Goal: Obtain resource: Download file/media

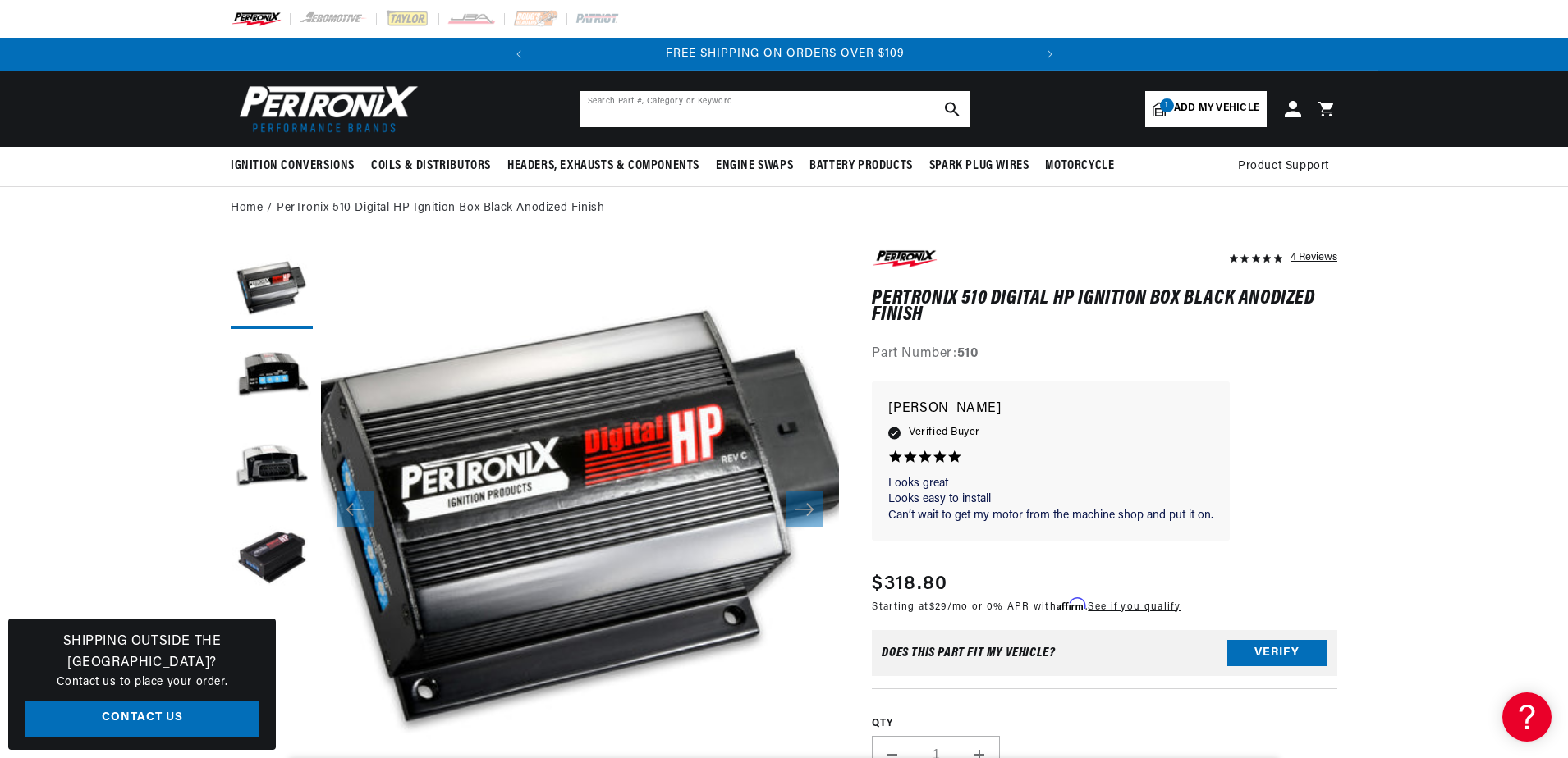
click at [619, 102] on input "text" at bounding box center [774, 109] width 391 height 36
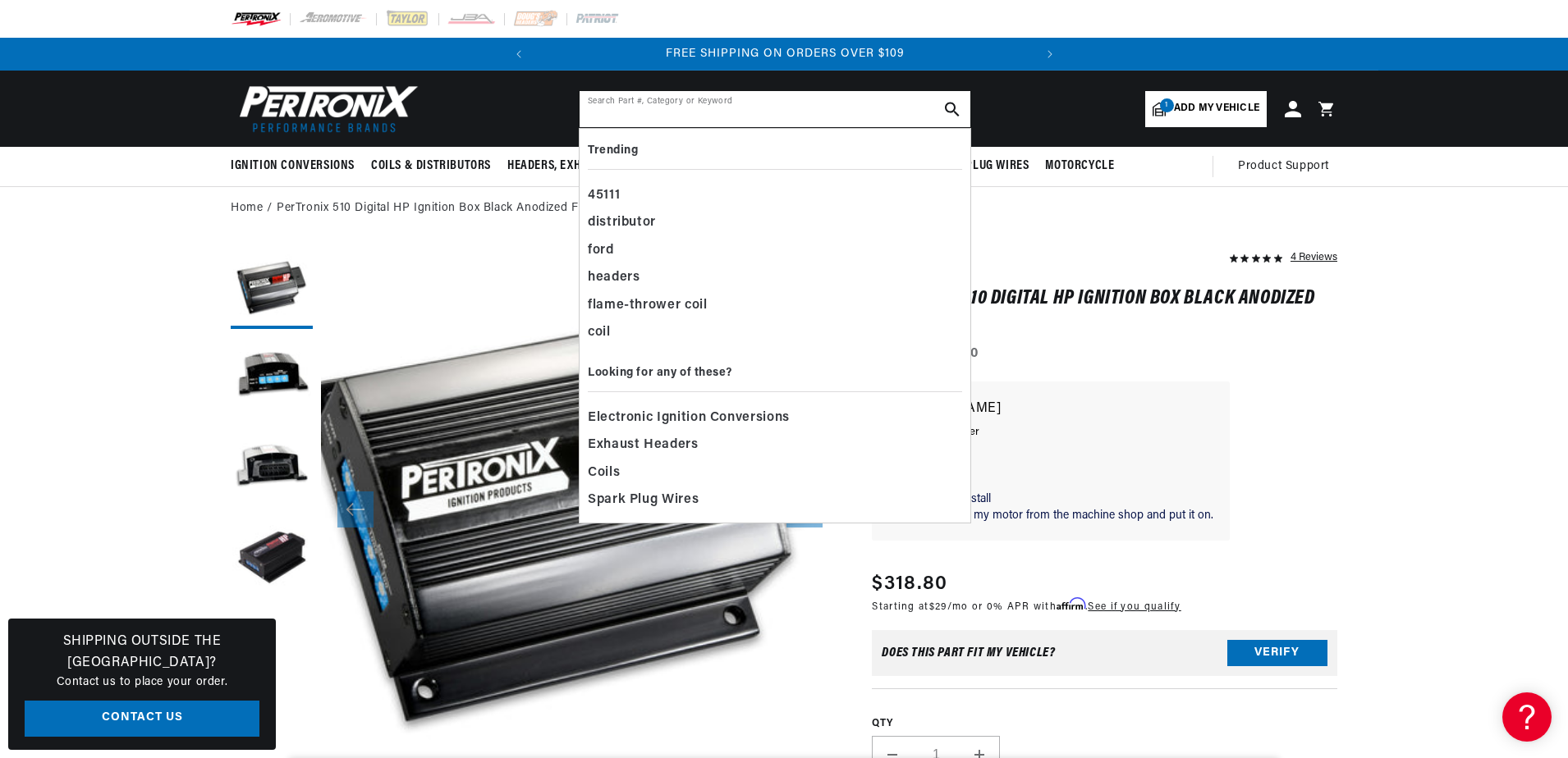
paste input "d143810"
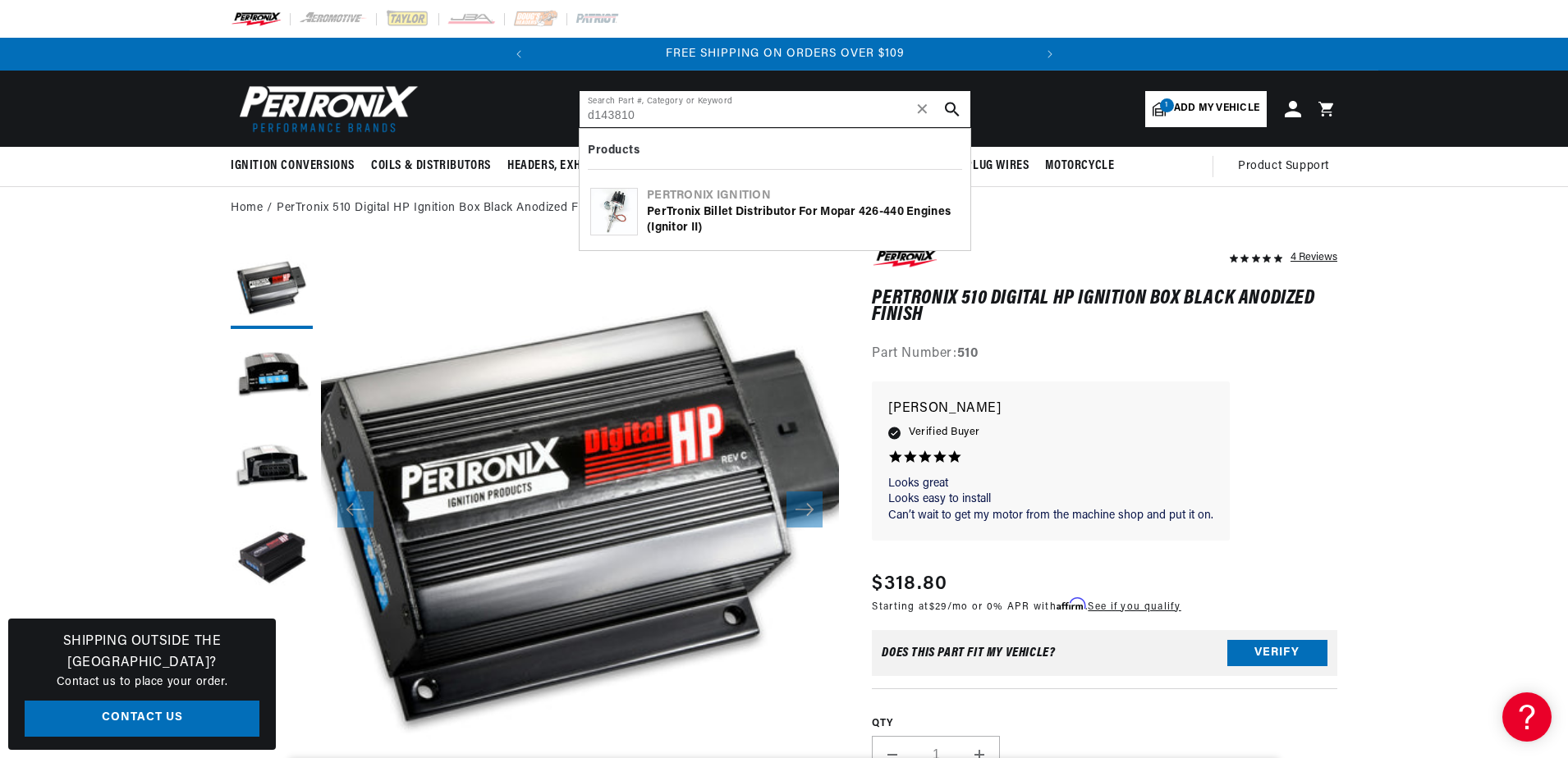
type input "d143810"
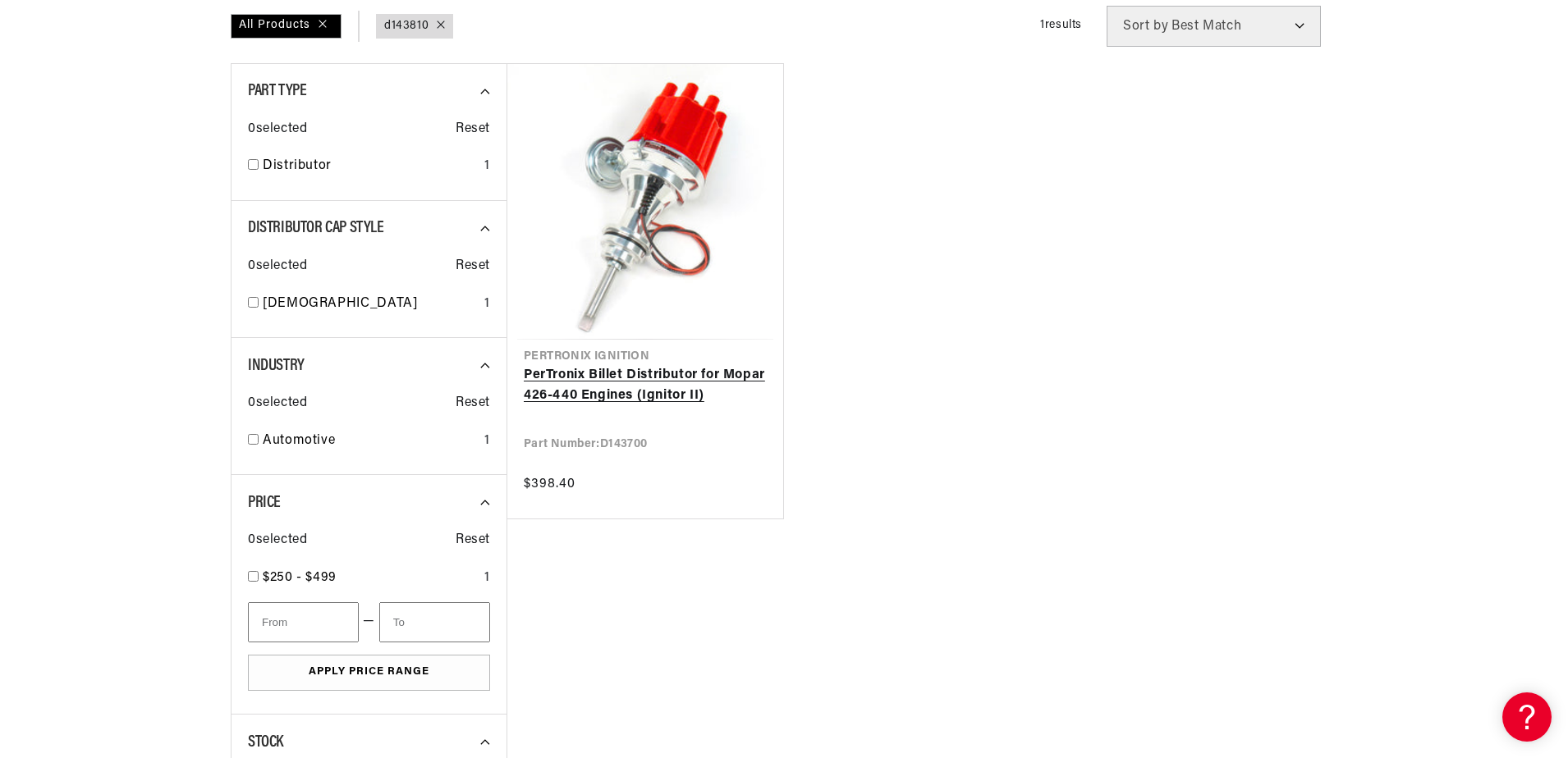
click at [597, 372] on link "PerTronix Billet Distributor for Mopar 426-440 Engines (Ignitor II)" at bounding box center [645, 386] width 243 height 42
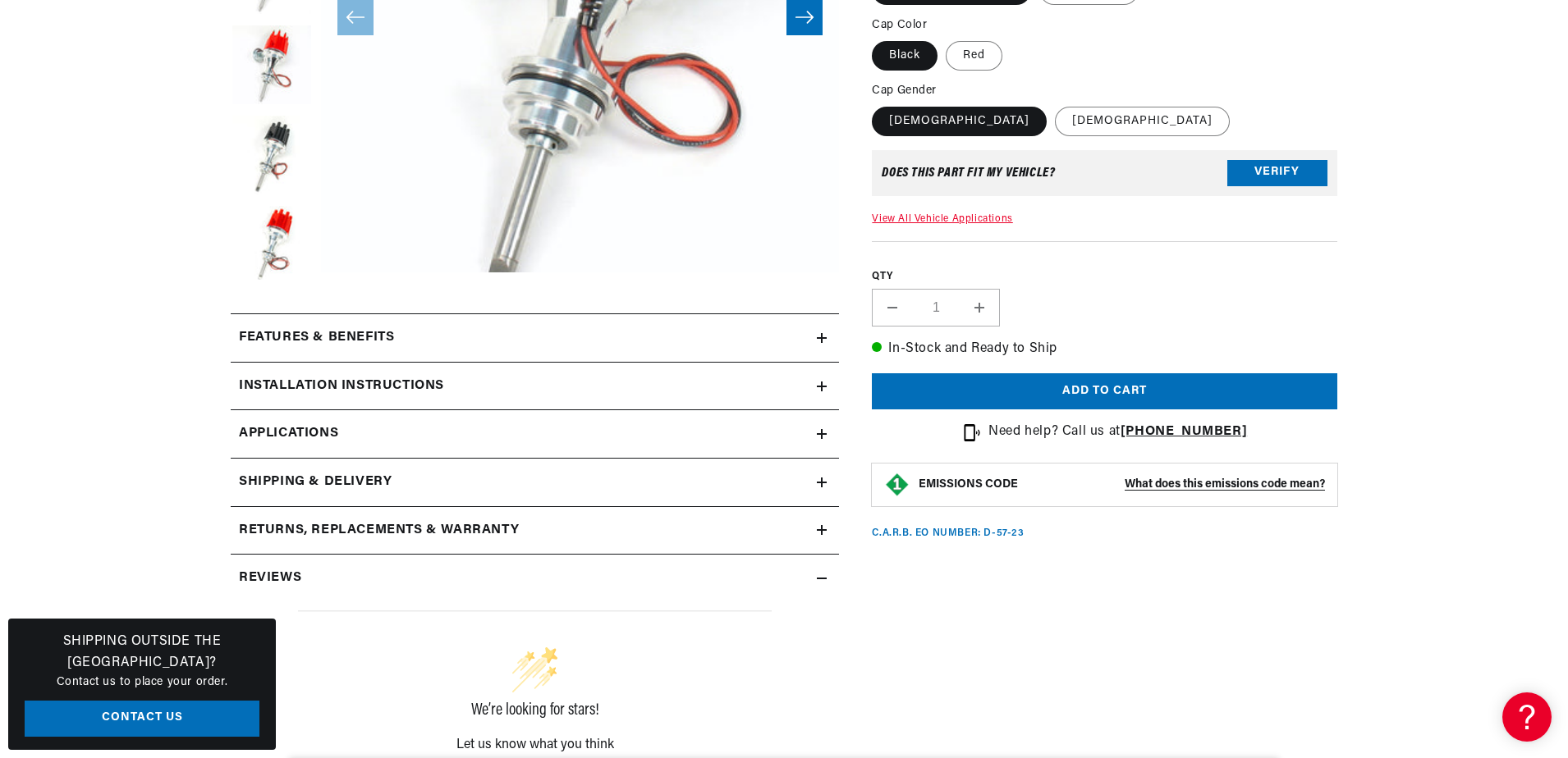
click at [363, 386] on h2 "Installation instructions" at bounding box center [341, 386] width 205 height 21
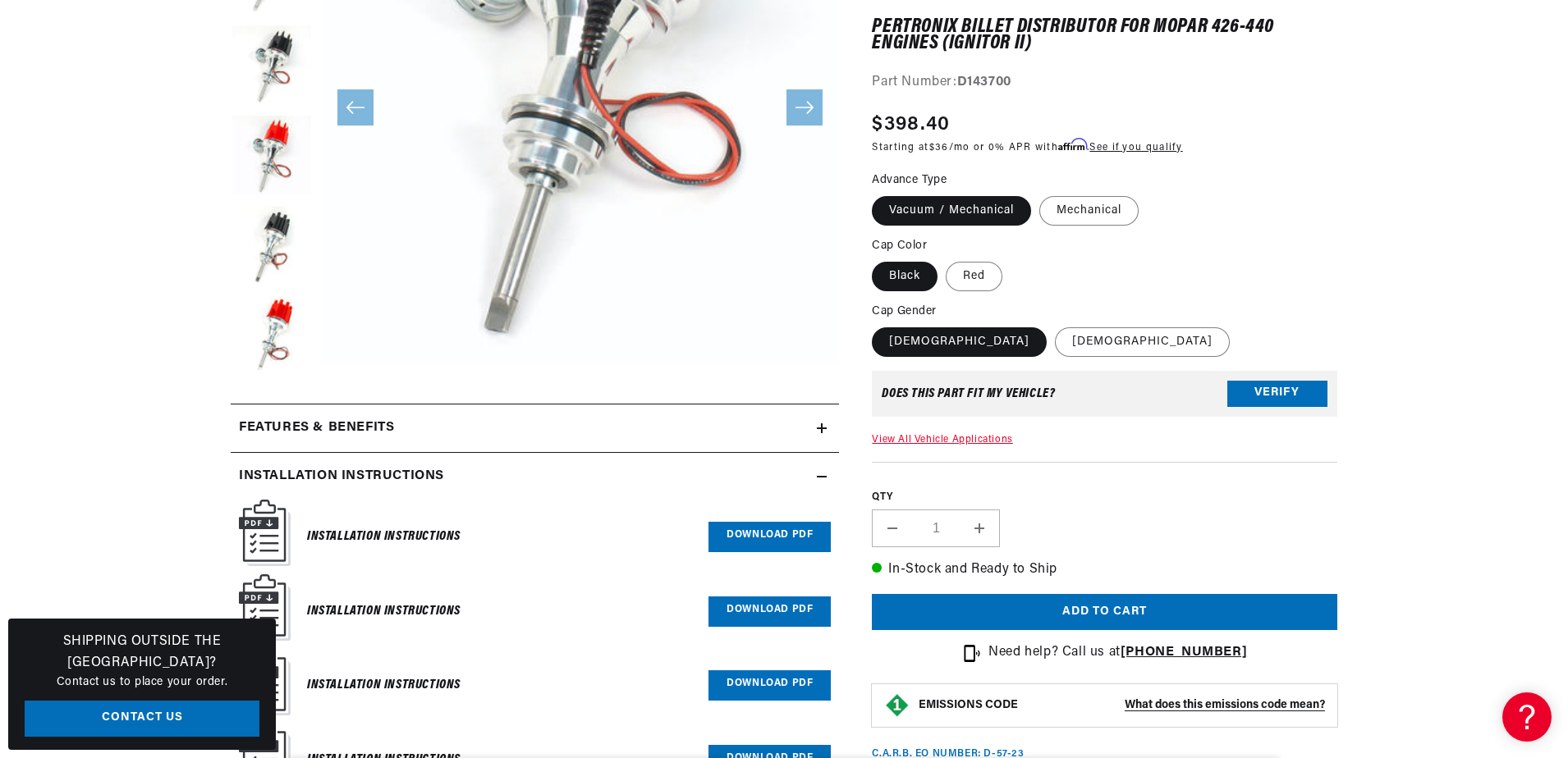
scroll to position [575, 0]
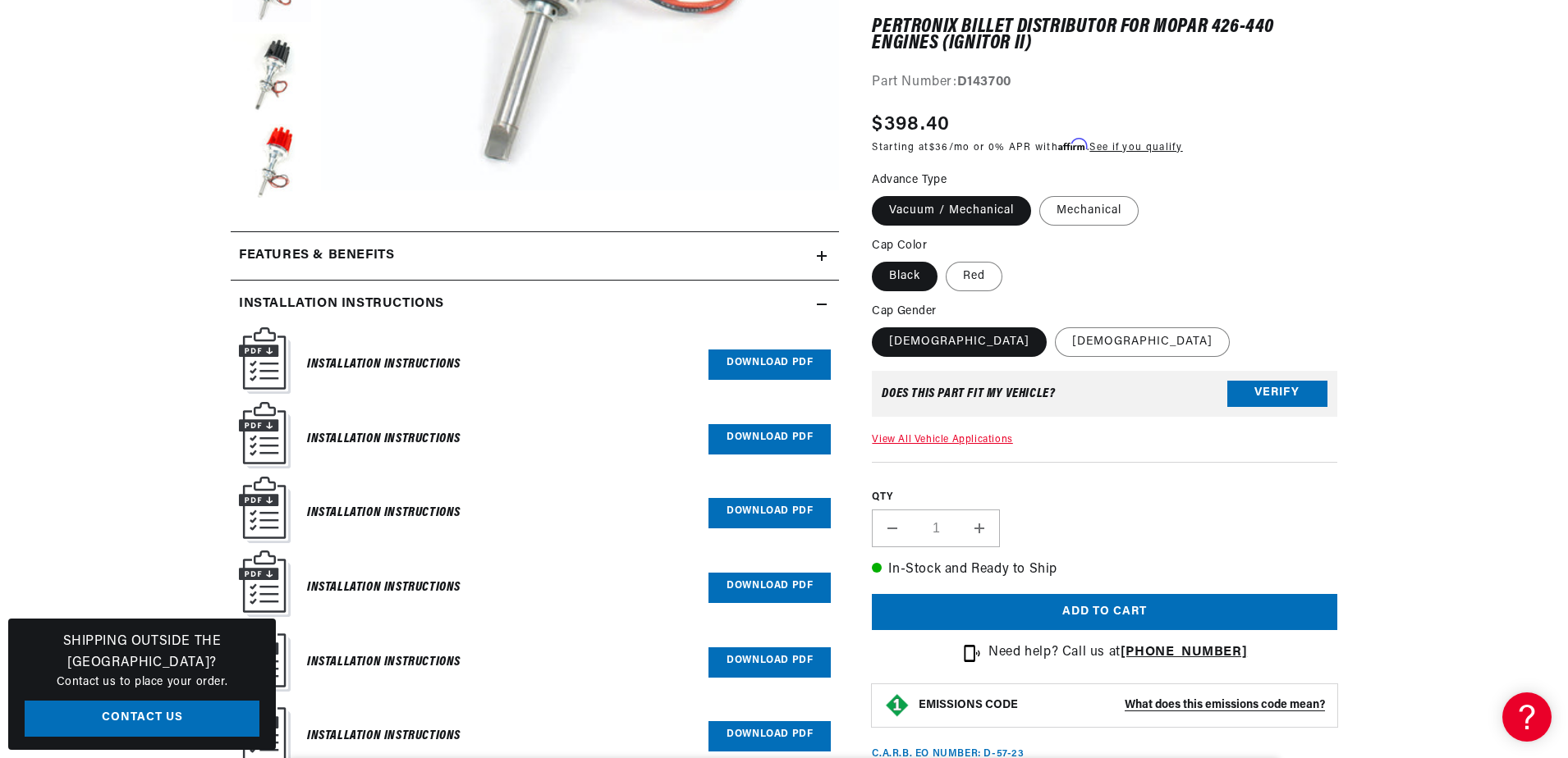
click at [753, 365] on link "Download PDF" at bounding box center [769, 364] width 122 height 31
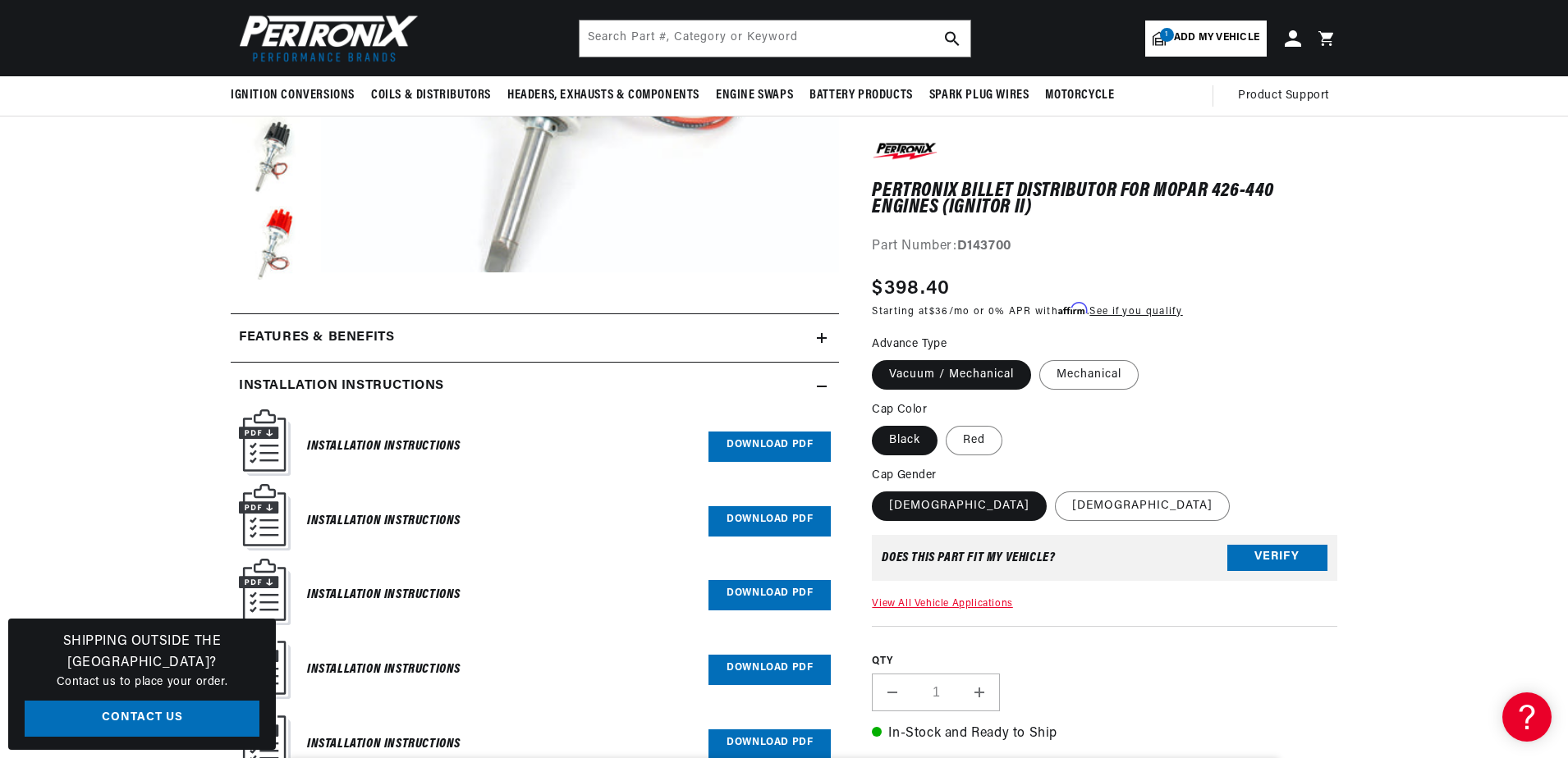
scroll to position [0, 0]
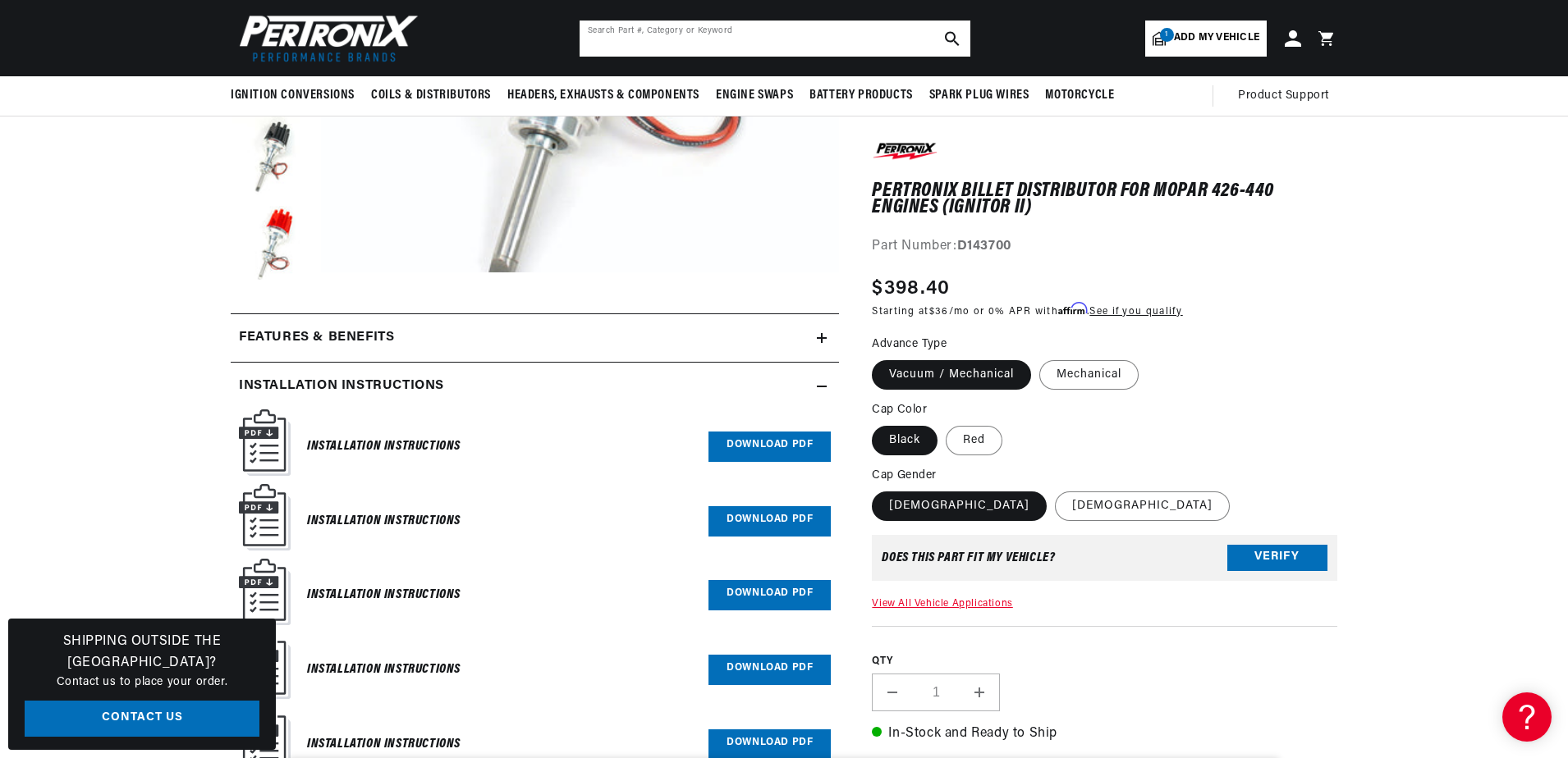
click at [594, 39] on input "text" at bounding box center [774, 39] width 391 height 36
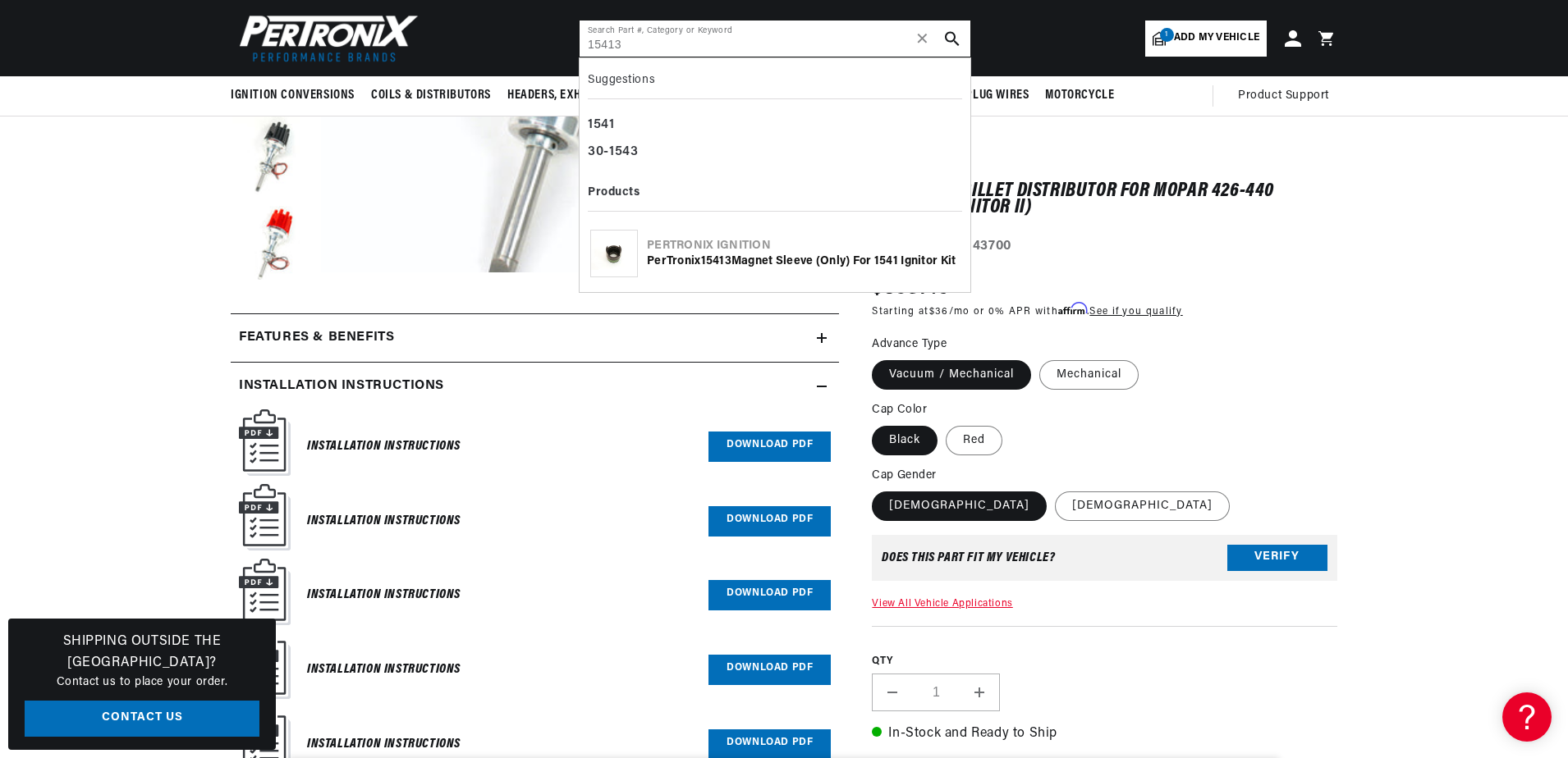
type input "15413"
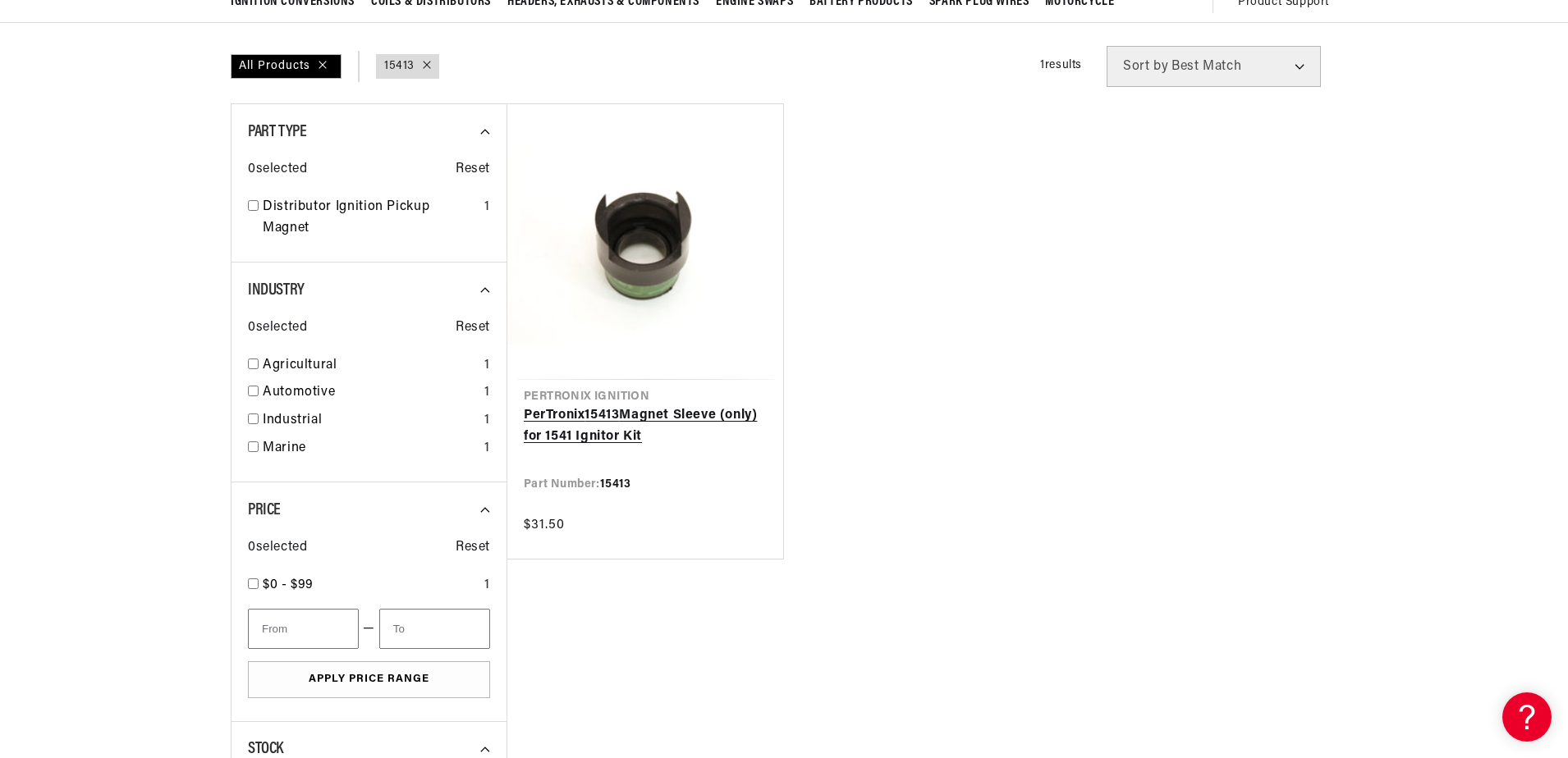
scroll to position [0, 497]
click at [606, 417] on link "PerTronix 15413 Magnet Sleeve (only) for 1541 Ignitor Kit" at bounding box center [645, 426] width 243 height 42
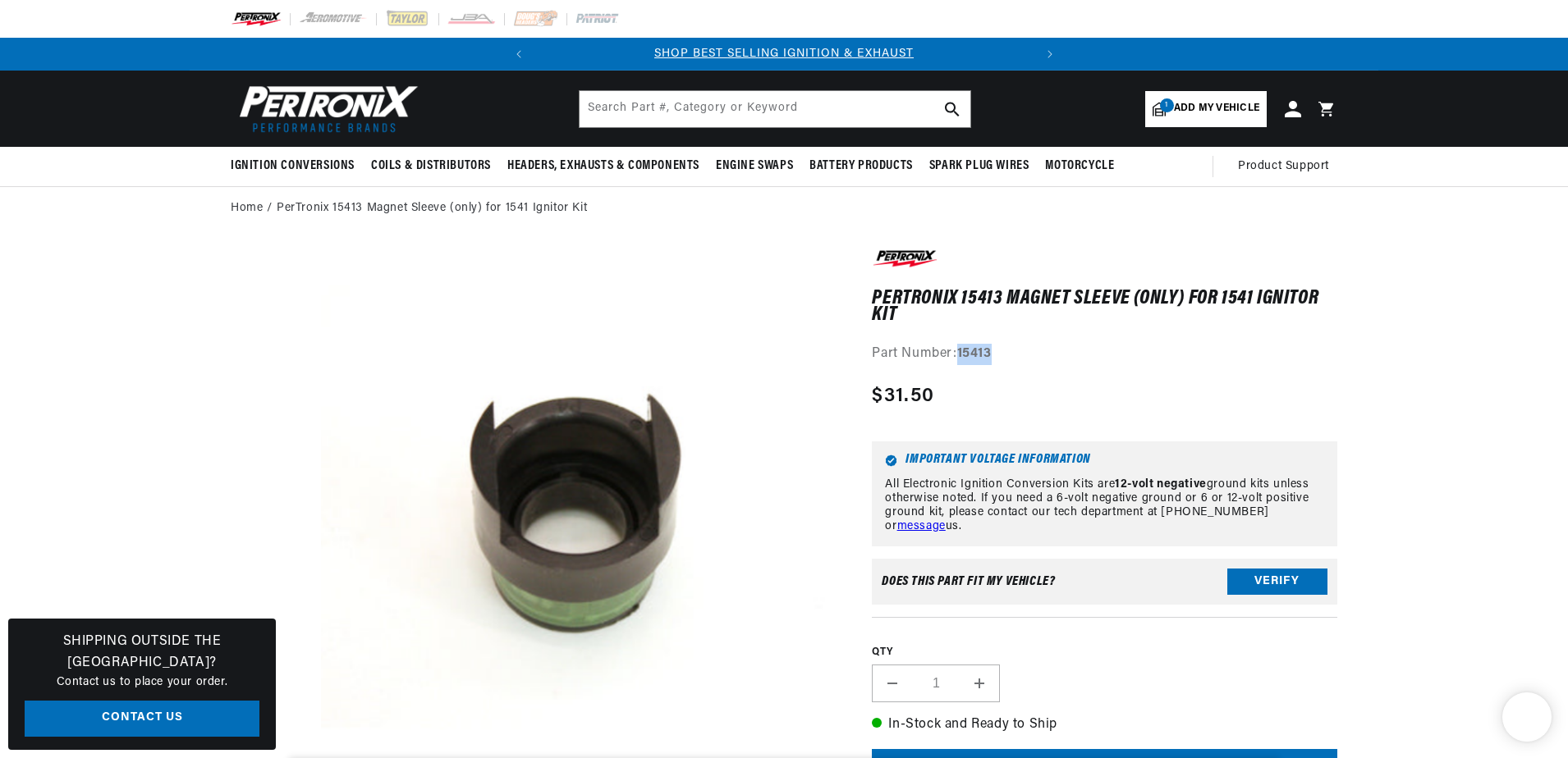
drag, startPoint x: 958, startPoint y: 350, endPoint x: 1009, endPoint y: 351, distance: 51.0
click at [1009, 351] on div "Part Number: 15413" at bounding box center [1104, 354] width 465 height 21
drag, startPoint x: 1009, startPoint y: 352, endPoint x: 986, endPoint y: 353, distance: 23.0
